Goal: Information Seeking & Learning: Find specific page/section

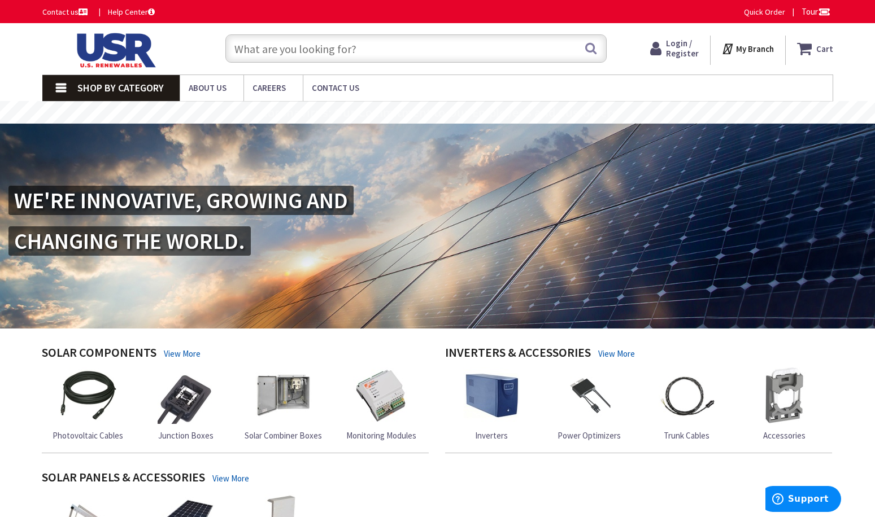
click at [289, 51] on input "text" at bounding box center [415, 48] width 381 height 28
paste input "PC0608Z80017"
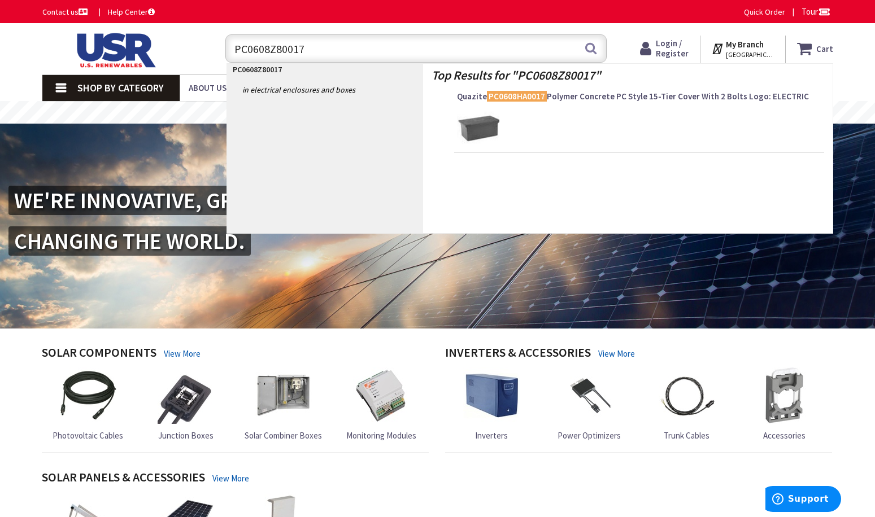
type input "PC0608Z80017"
click at [471, 116] on img at bounding box center [478, 128] width 42 height 42
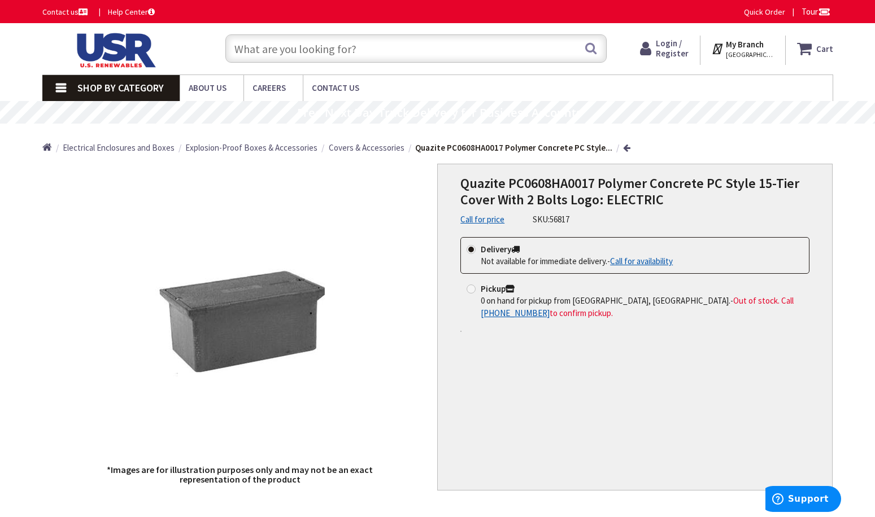
click at [632, 416] on div "Quazite PC0608HA0017 Polymer Concrete PC Style 15-Tier Cover With 2 Bolts Logo:…" at bounding box center [634, 327] width 395 height 327
drag, startPoint x: 595, startPoint y: 181, endPoint x: 506, endPoint y: 180, distance: 88.7
click at [506, 180] on span "Quazite PC0608HA0017 Polymer Concrete PC Style 15-Tier Cover With 2 Bolts Logo:…" at bounding box center [629, 191] width 339 height 34
click at [634, 341] on div "Delivery Not available for immediate delivery. - Call for availability Pickup 0…" at bounding box center [634, 292] width 349 height 110
click at [362, 42] on input "text" at bounding box center [415, 48] width 381 height 28
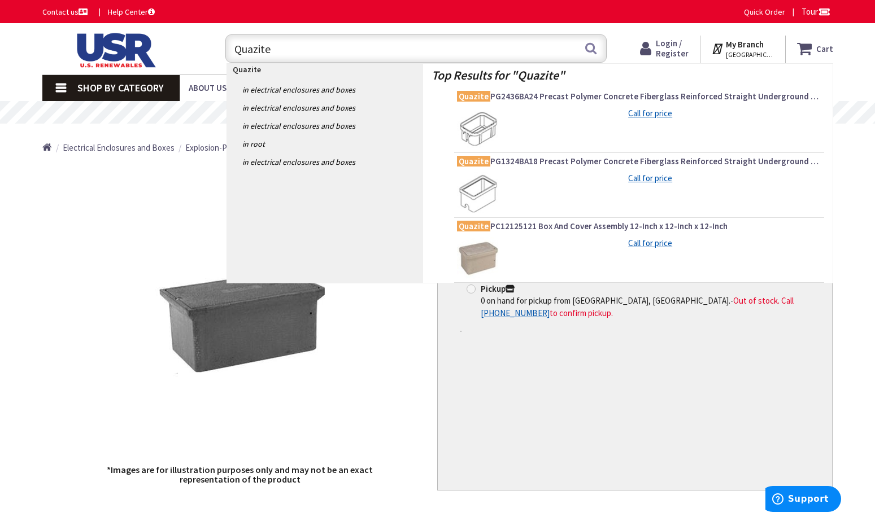
type input "Quazite"
click at [491, 252] on img at bounding box center [478, 258] width 42 height 42
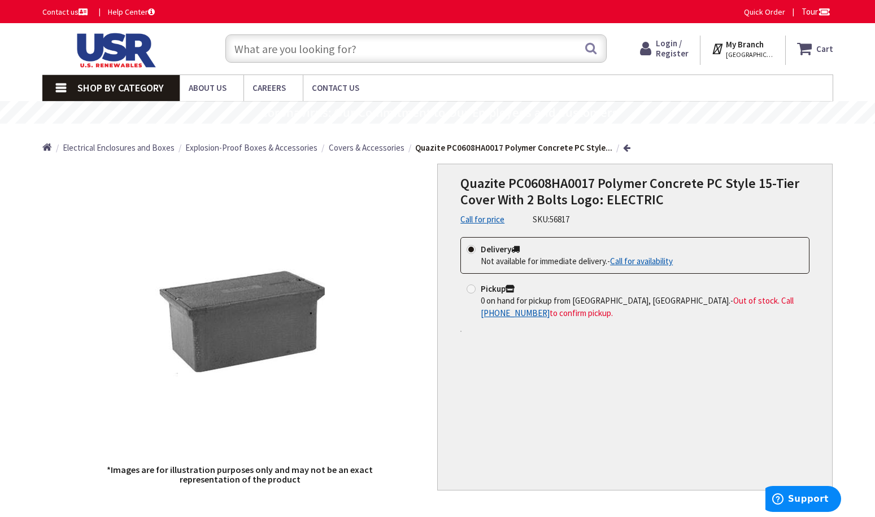
click at [289, 49] on input "text" at bounding box center [415, 48] width 381 height 28
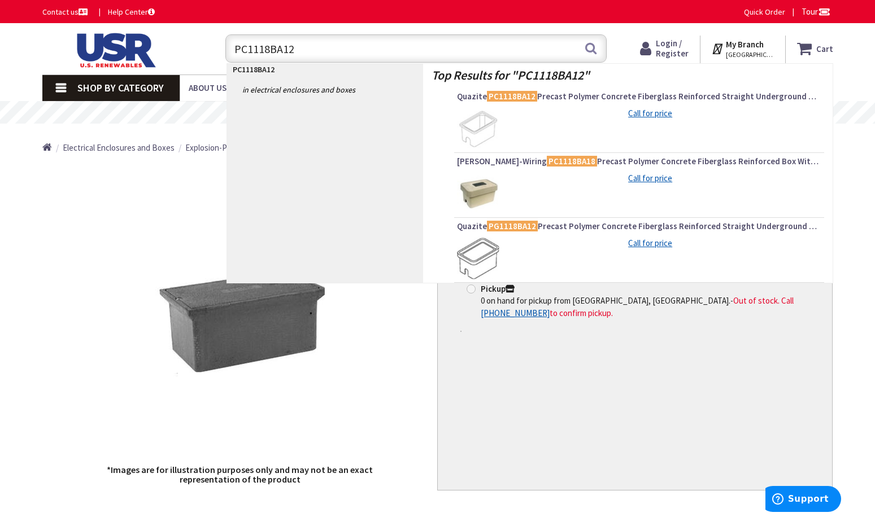
type input "PC1118BA12"
click at [470, 122] on img at bounding box center [478, 128] width 42 height 42
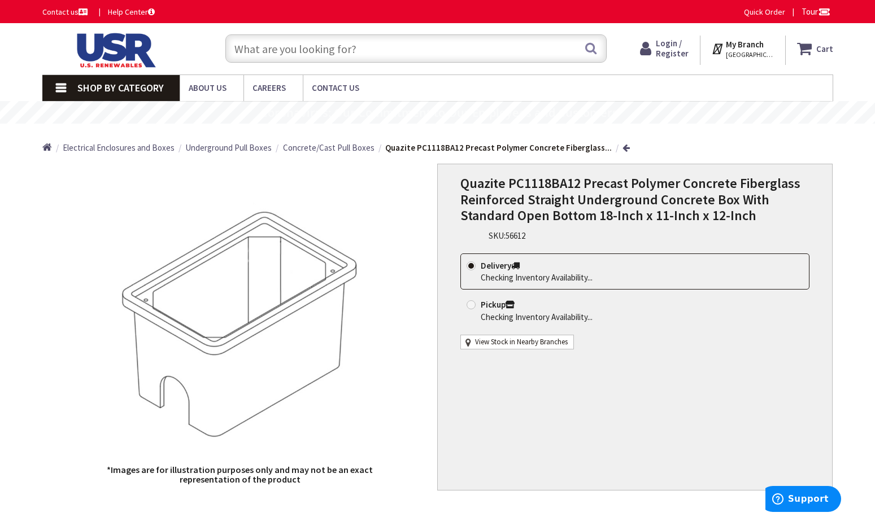
click at [600, 421] on div "Quazite PC1118BA12 Precast Polymer Concrete Fiberglass Reinforced Straight Unde…" at bounding box center [634, 327] width 395 height 327
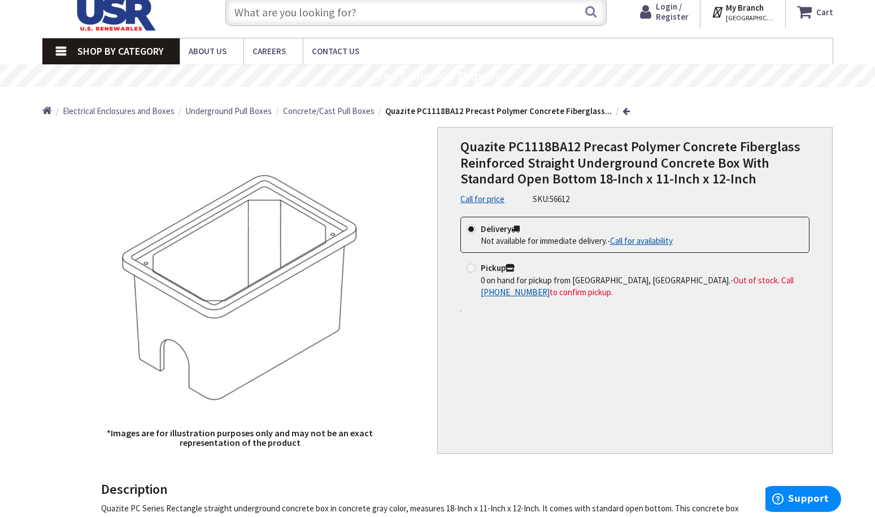
scroll to position [56, 0]
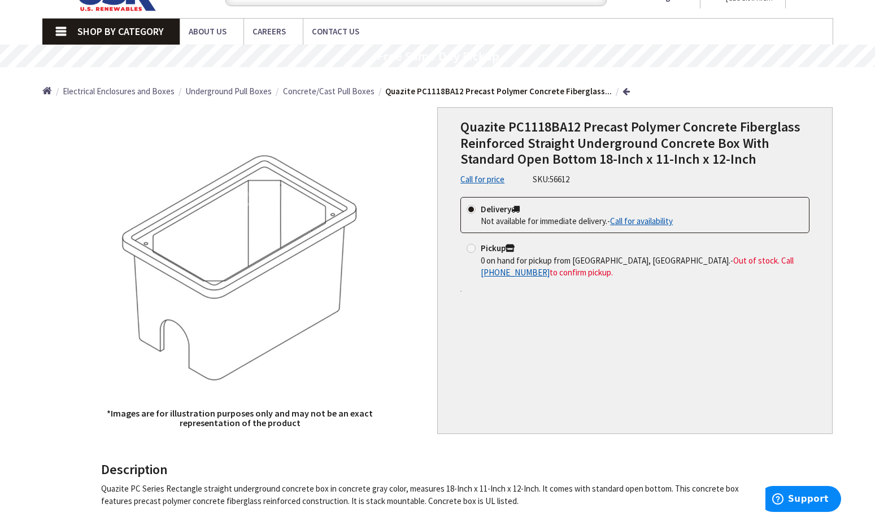
click at [649, 377] on div "Quazite PC1118BA12 Precast Polymer Concrete Fiberglass Reinforced Straight Unde…" at bounding box center [634, 270] width 395 height 327
click at [756, 379] on div "Quazite PC1118BA12 Precast Polymer Concrete Fiberglass Reinforced Straight Unde…" at bounding box center [634, 270] width 395 height 327
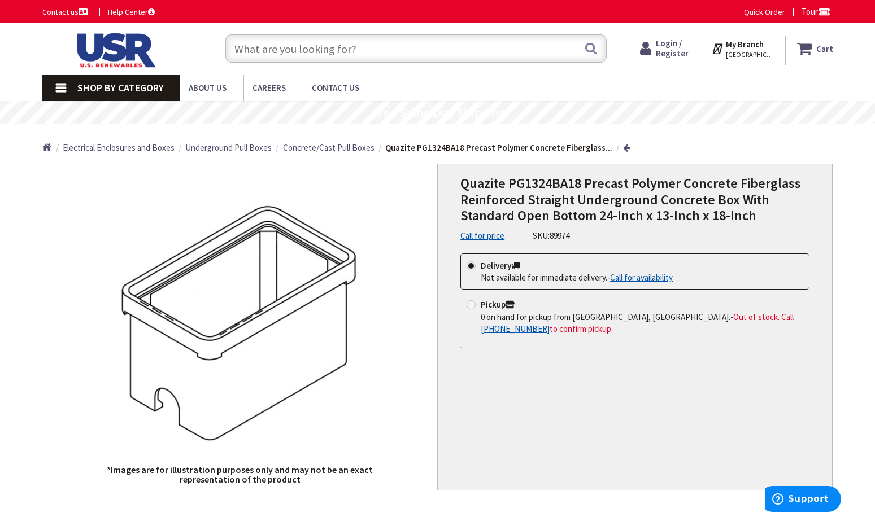
click at [344, 142] on span "Concrete/Cast Pull Boxes" at bounding box center [328, 147] width 91 height 11
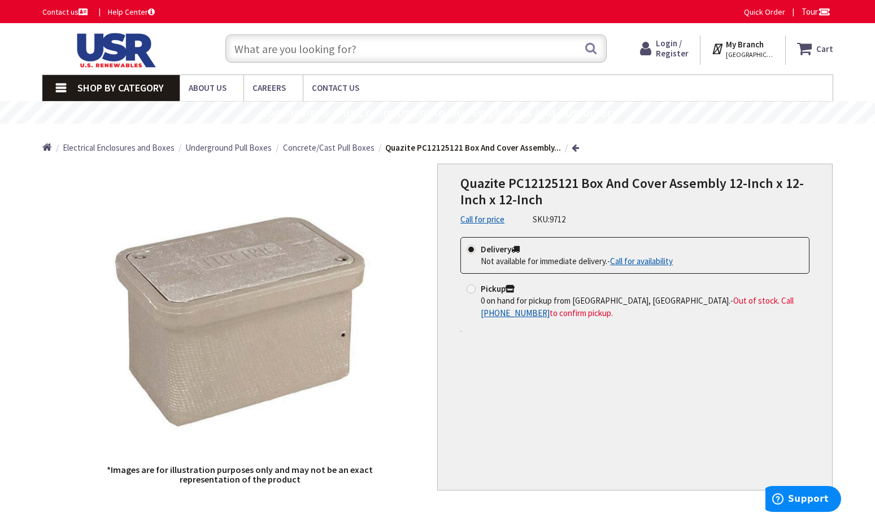
click at [592, 338] on div "Delivery Not available for immediate delivery. - Call for availability Pickup 0…" at bounding box center [634, 292] width 349 height 110
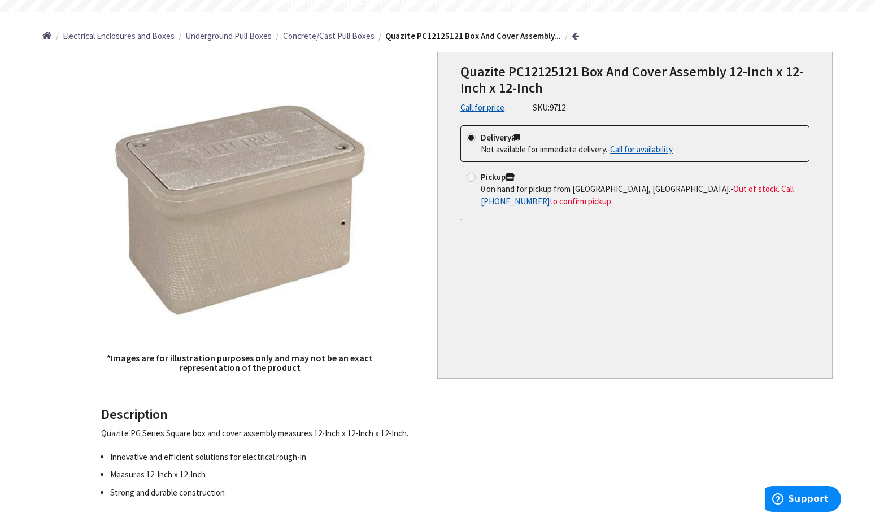
scroll to position [113, 0]
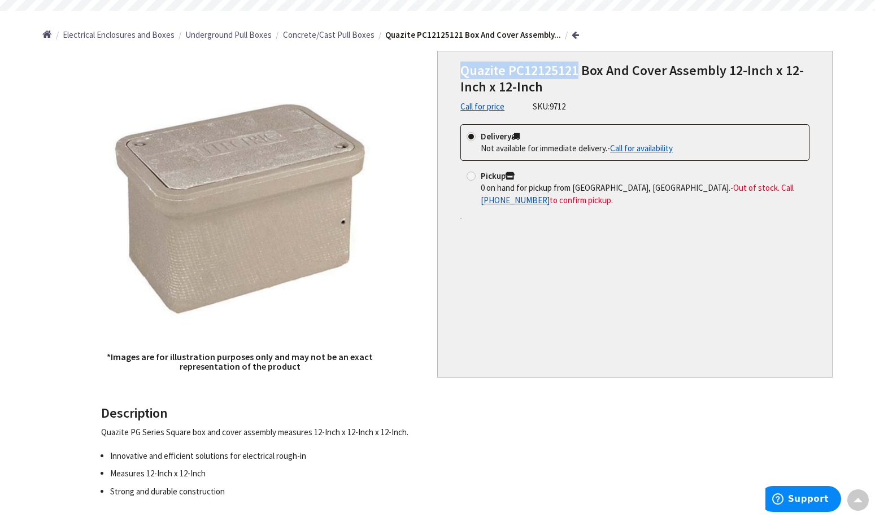
drag, startPoint x: 578, startPoint y: 70, endPoint x: 461, endPoint y: 67, distance: 117.5
click at [461, 67] on span "Quazite PC12125121 Box And Cover Assembly 12-Inch x 12-Inch x 12-Inch" at bounding box center [631, 79] width 343 height 34
copy span "Quazite PC12125121"
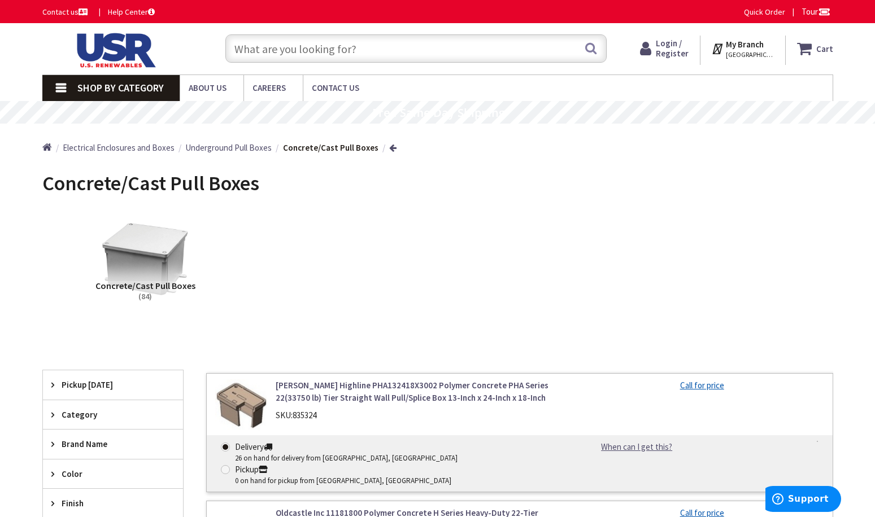
click at [365, 57] on input "text" at bounding box center [415, 48] width 381 height 28
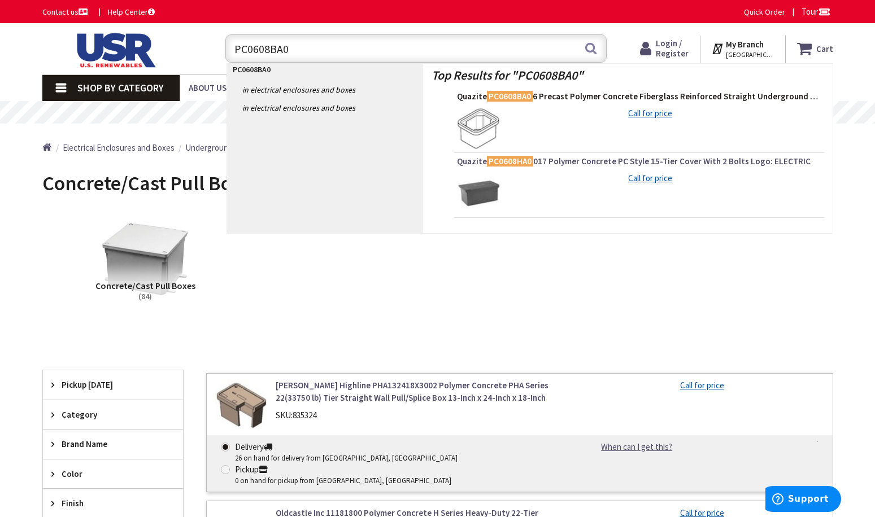
type input "PC0608BA0"
click at [578, 97] on span "Quazite PC0608BA0 6 Precast Polymer Concrete Fiberglass Reinforced Straight Und…" at bounding box center [639, 96] width 364 height 11
